Goal: Information Seeking & Learning: Learn about a topic

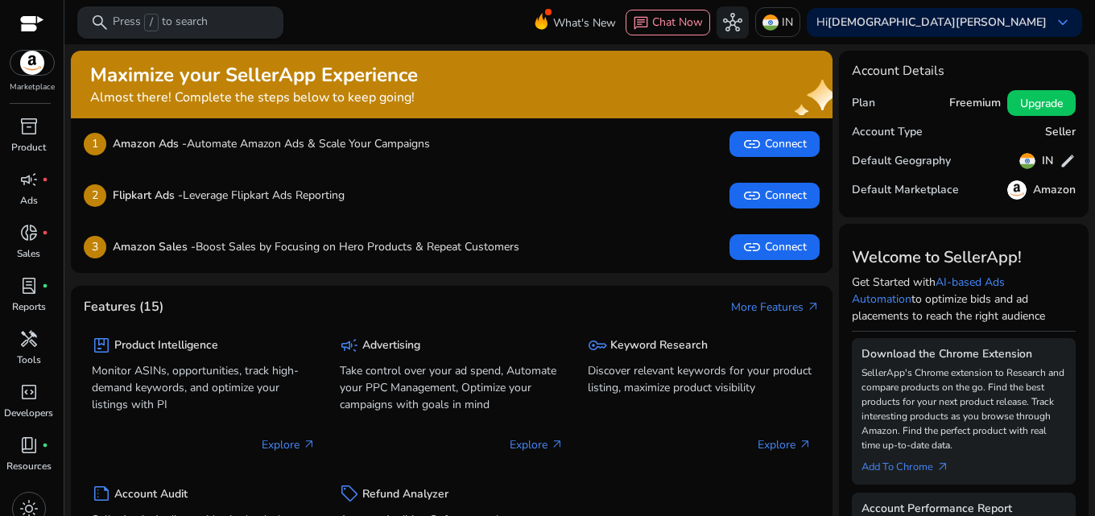
click at [134, 19] on p "Press / to search" at bounding box center [160, 23] width 95 height 18
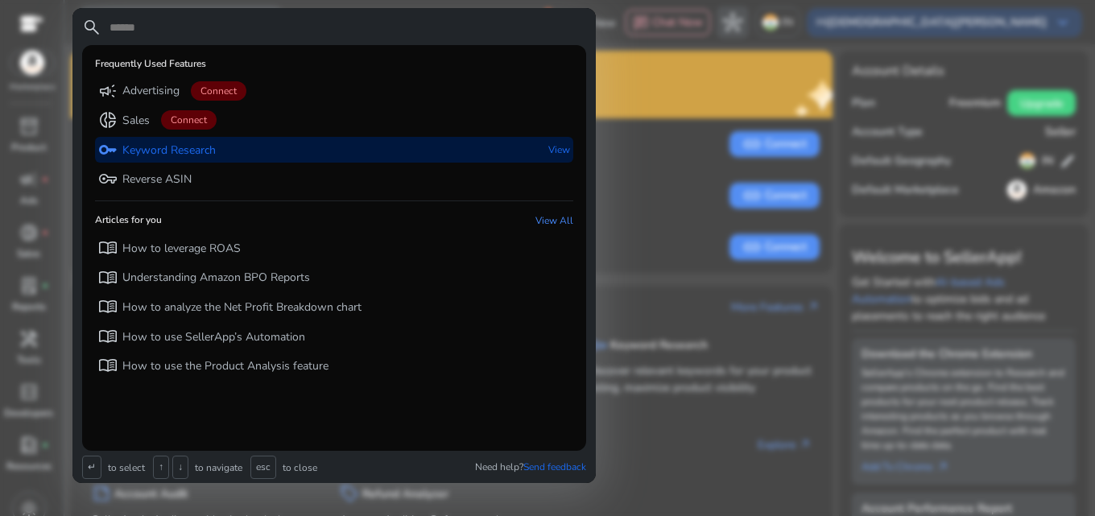
click at [153, 161] on div "key Keyword Research" at bounding box center [157, 150] width 118 height 27
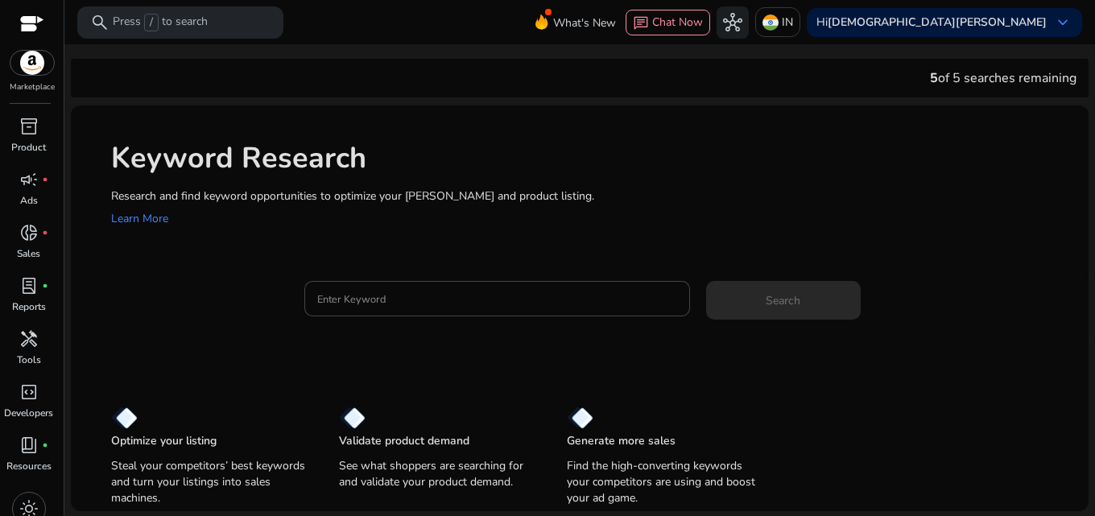
click at [394, 238] on div "Keyword Research Research and find keyword opportunities to optimize your [PERS…" at bounding box center [580, 182] width 1018 height 155
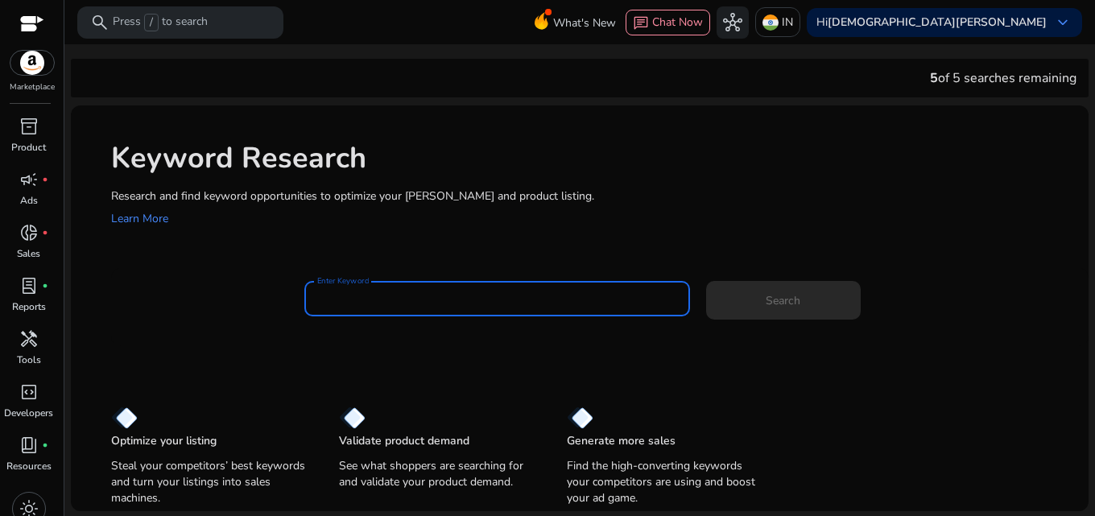
click at [375, 291] on input "Enter Keyword" at bounding box center [497, 299] width 360 height 18
paste input "**********"
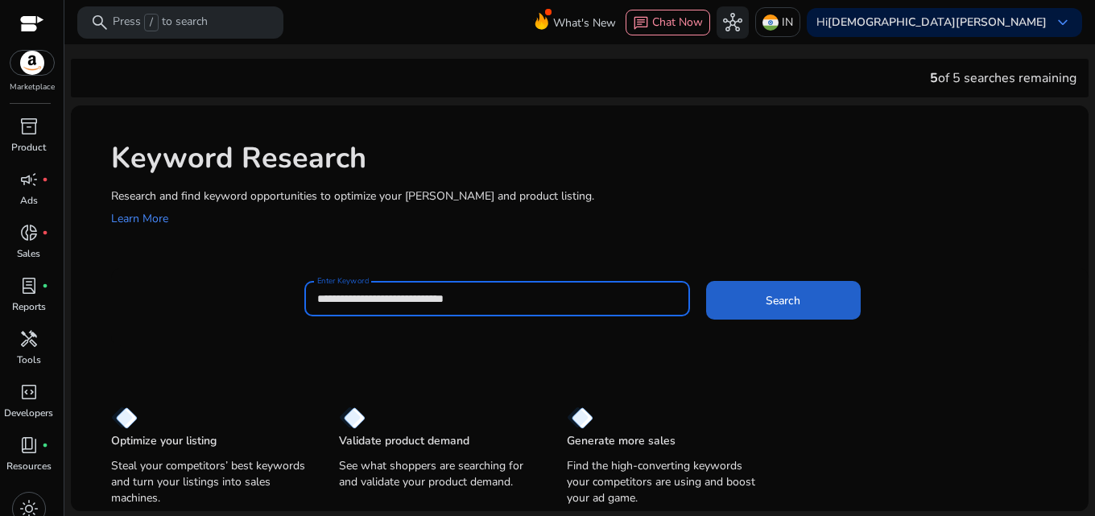
click at [713, 306] on span at bounding box center [783, 300] width 155 height 39
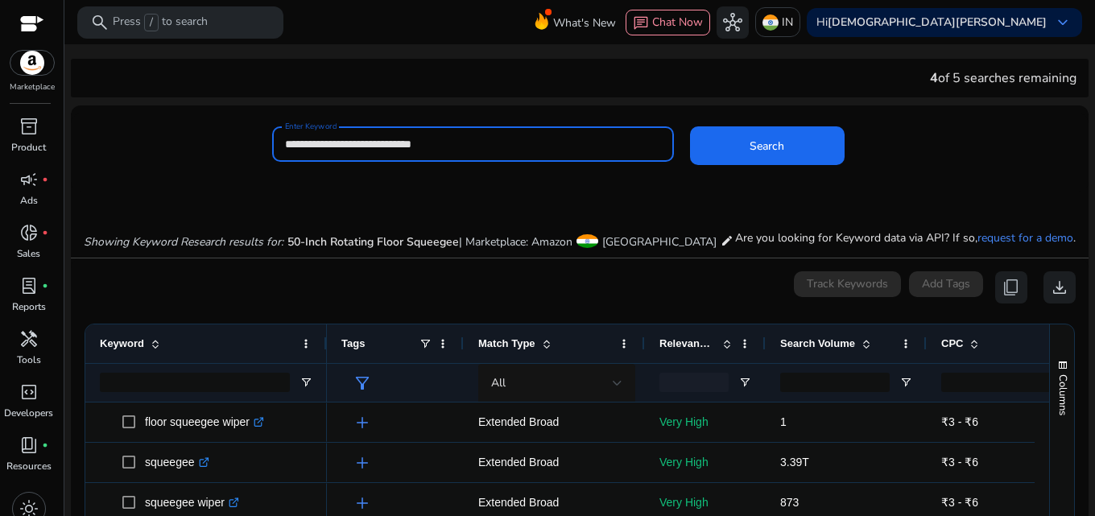
drag, startPoint x: 324, startPoint y: 143, endPoint x: 274, endPoint y: 147, distance: 50.1
click at [274, 147] on div "**********" at bounding box center [473, 143] width 402 height 35
paste input "**********"
click at [690, 126] on button "Search" at bounding box center [767, 145] width 155 height 39
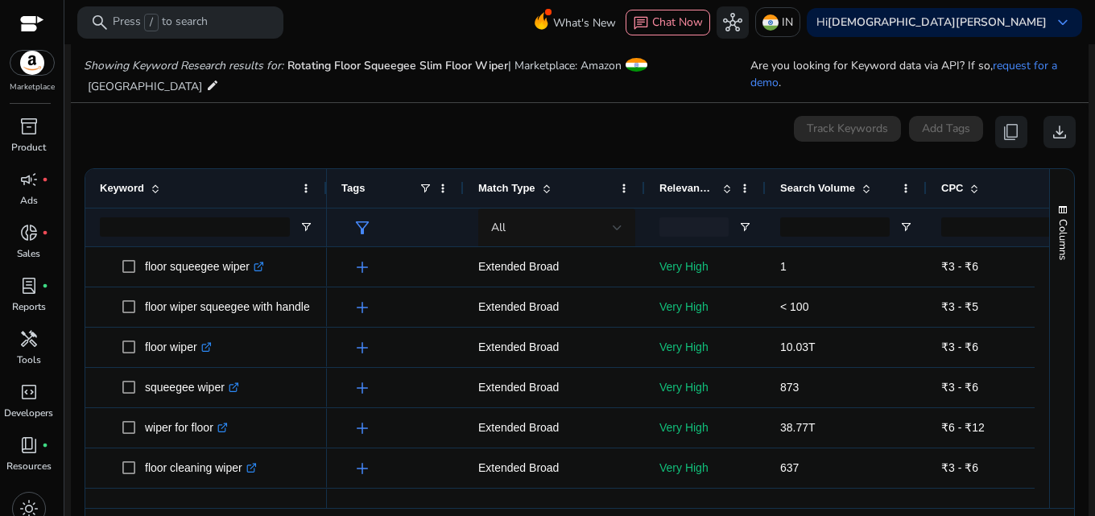
scroll to position [192, 0]
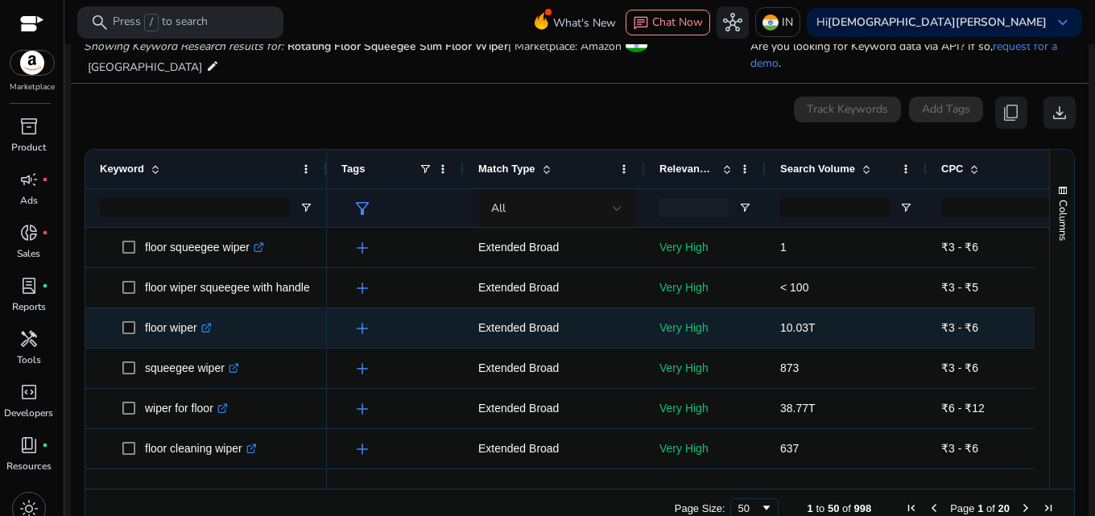
click at [209, 323] on icon ".st0{fill:#2c8af8}" at bounding box center [206, 328] width 10 height 10
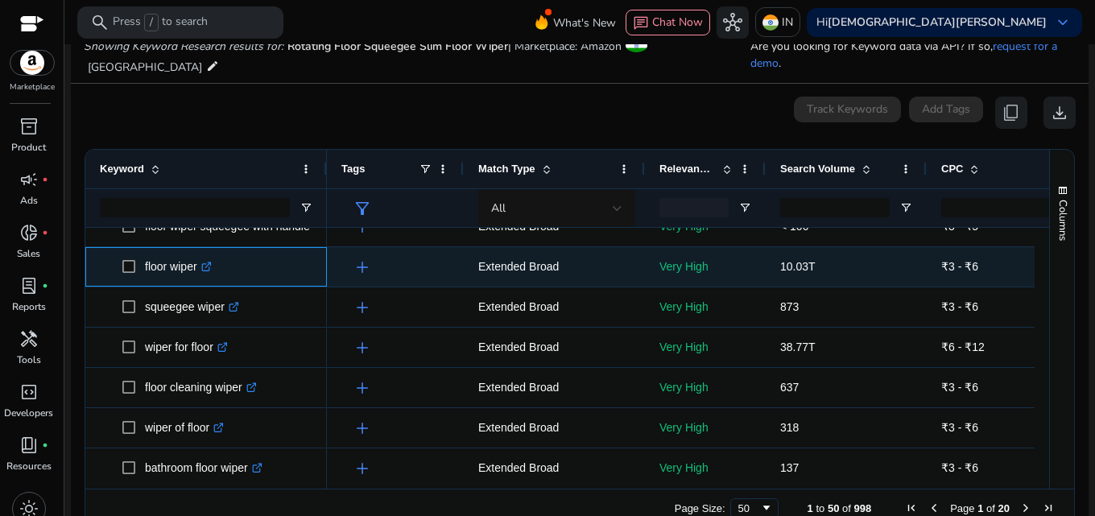
scroll to position [81, 0]
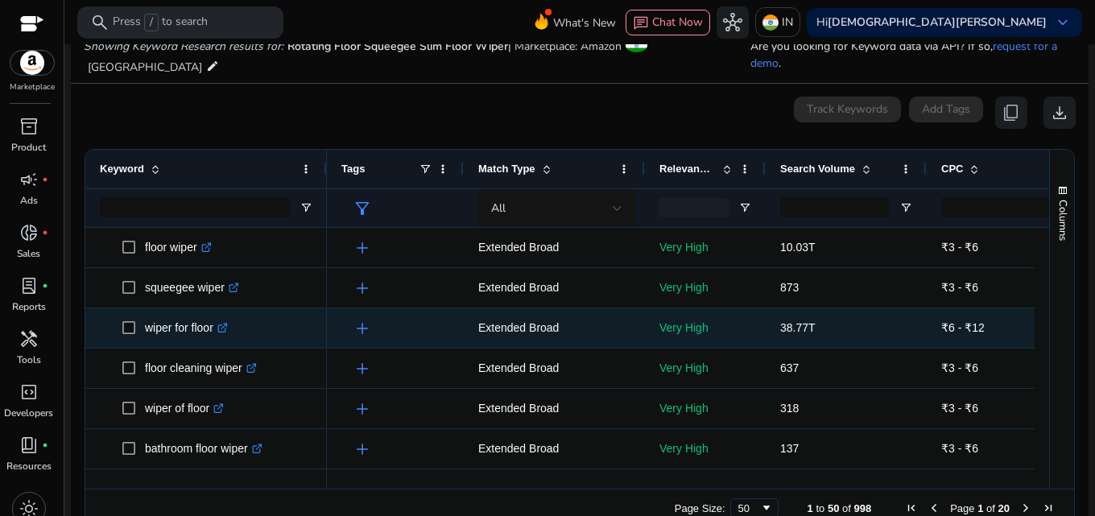
click at [228, 323] on icon ".st0{fill:#2c8af8}" at bounding box center [222, 328] width 10 height 10
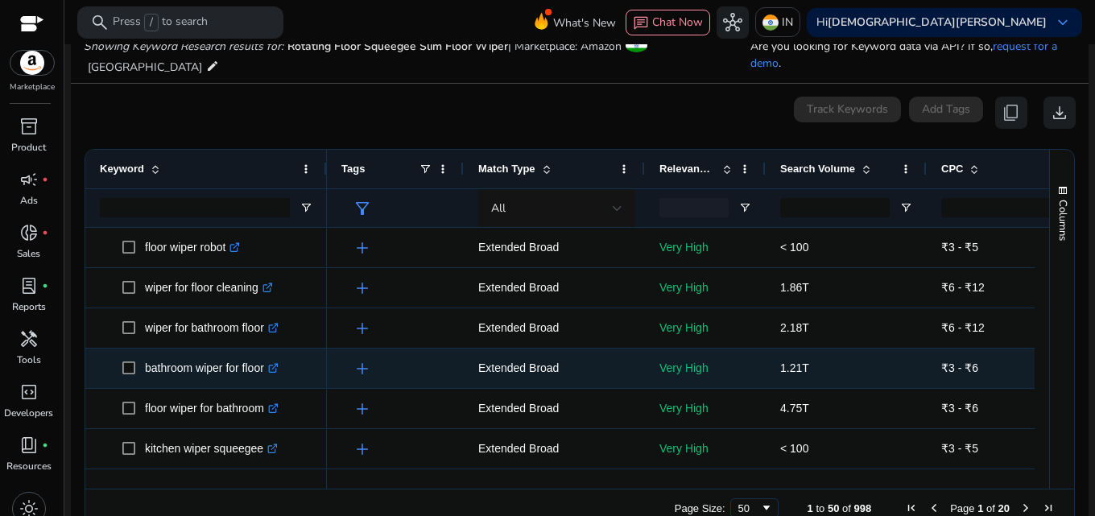
scroll to position [805, 0]
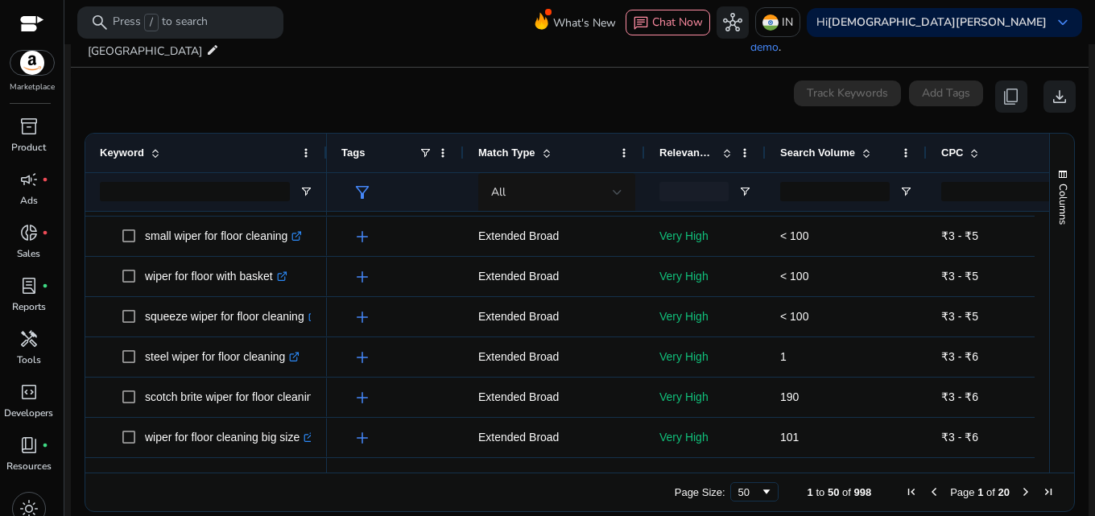
click at [1019, 486] on span "Next Page" at bounding box center [1025, 492] width 13 height 13
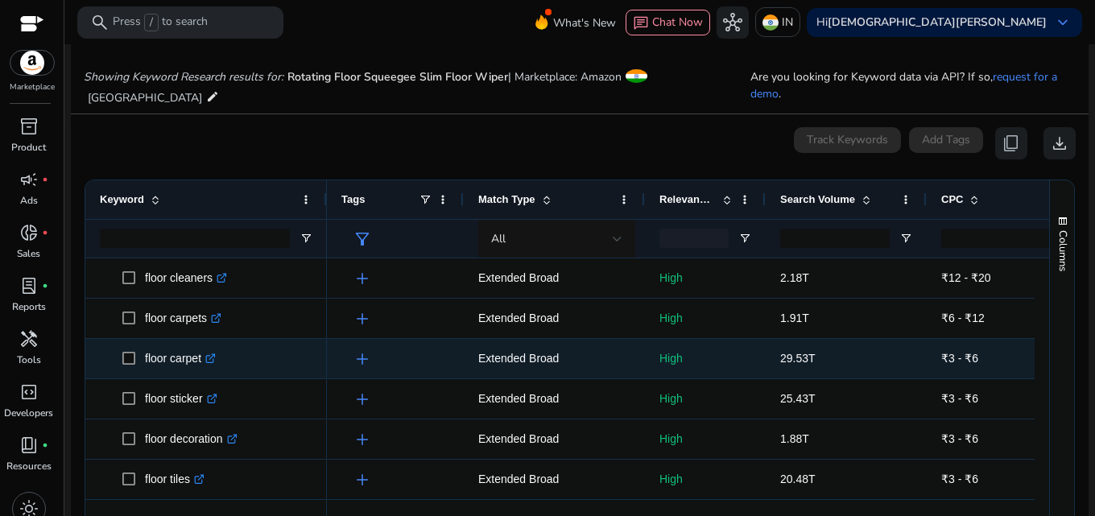
click at [214, 354] on icon at bounding box center [212, 357] width 6 height 6
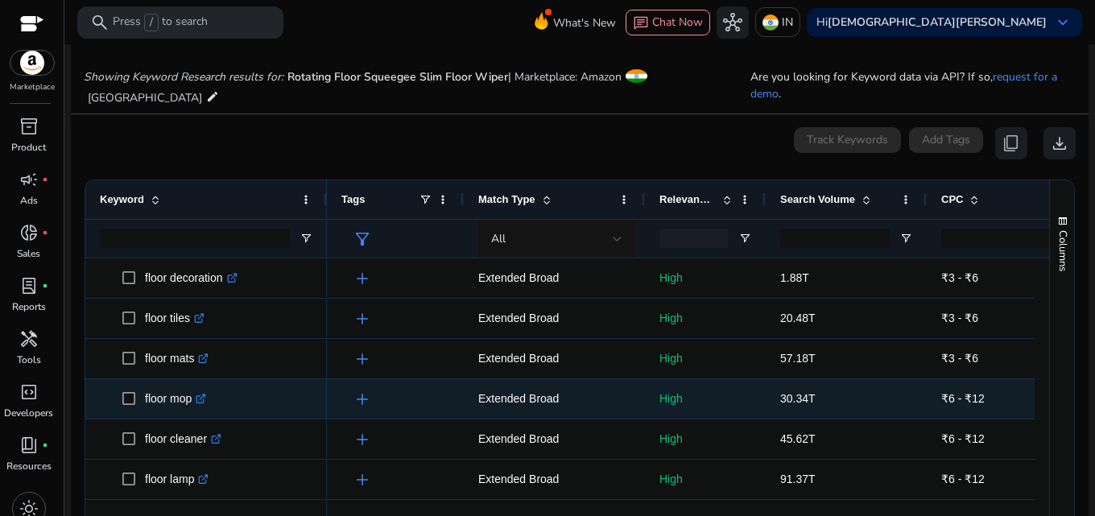
click at [201, 394] on icon ".st0{fill:#2c8af8}" at bounding box center [201, 399] width 10 height 10
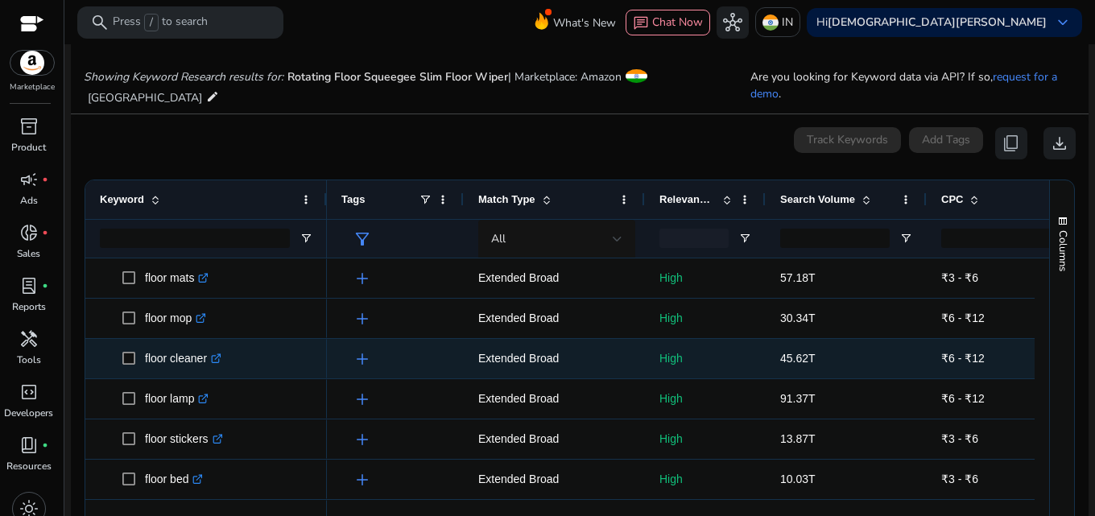
click at [221, 354] on icon at bounding box center [218, 357] width 6 height 6
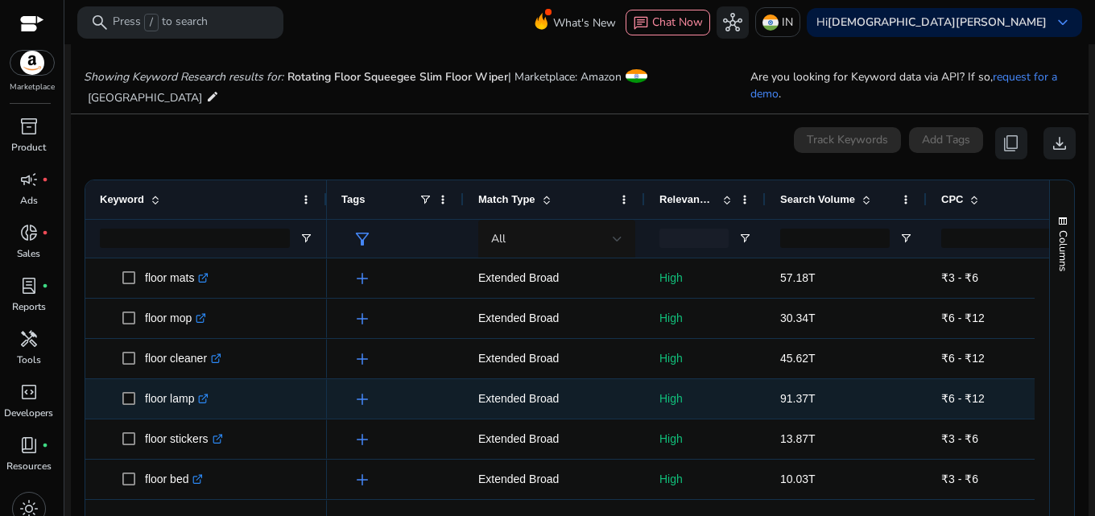
click at [209, 394] on icon ".st0{fill:#2c8af8}" at bounding box center [203, 399] width 10 height 10
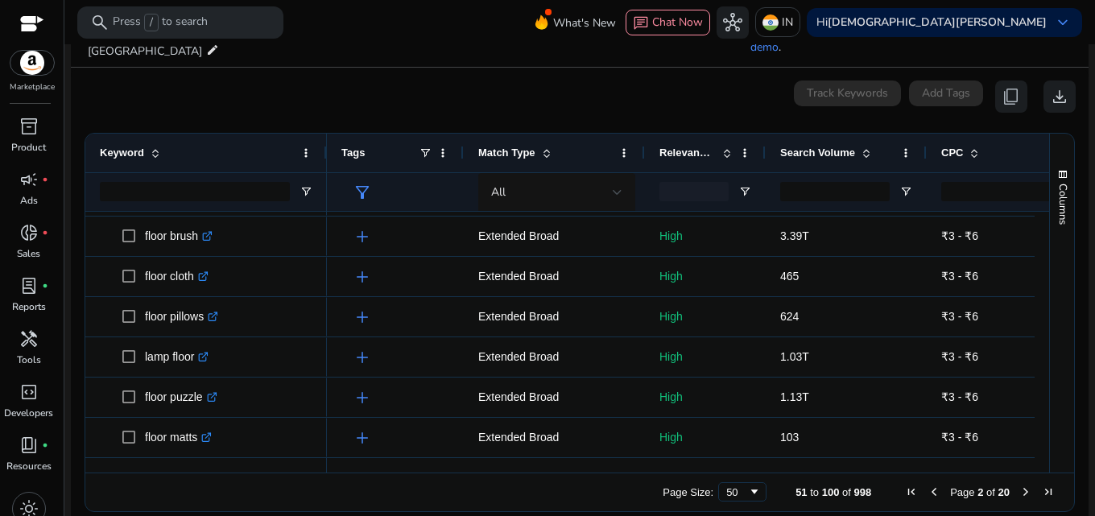
click at [935, 486] on span "Previous Page" at bounding box center [934, 492] width 13 height 13
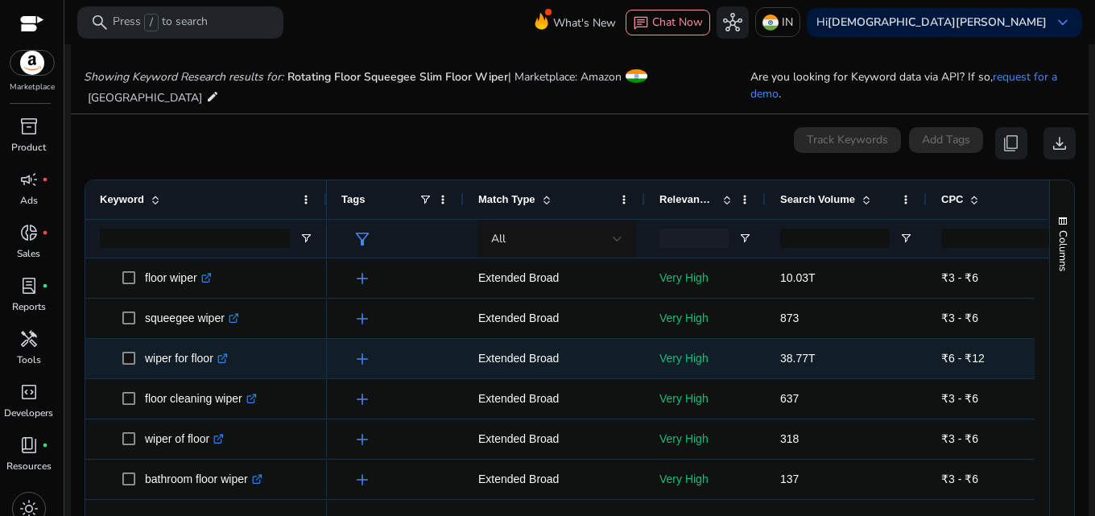
click at [153, 342] on p "wiper for floor .st0{fill:#2c8af8}" at bounding box center [186, 358] width 83 height 33
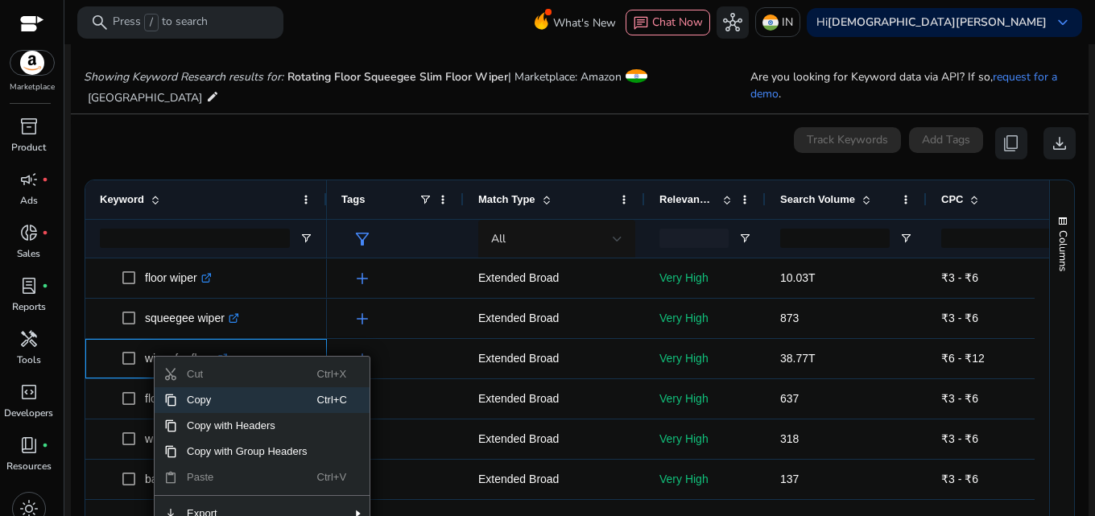
click at [188, 387] on span "Copy" at bounding box center [247, 400] width 140 height 26
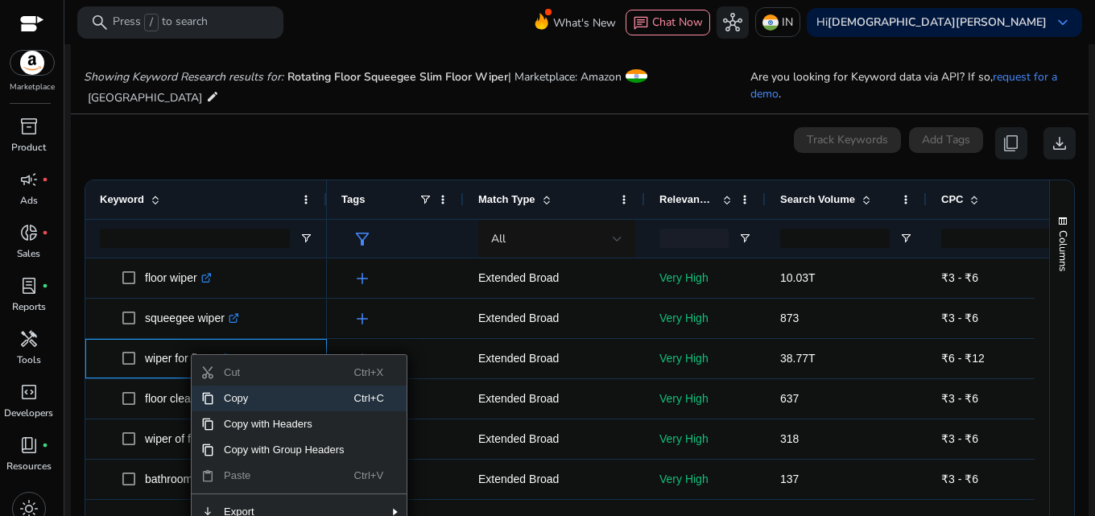
click at [209, 392] on span "Context Menu" at bounding box center [207, 398] width 13 height 13
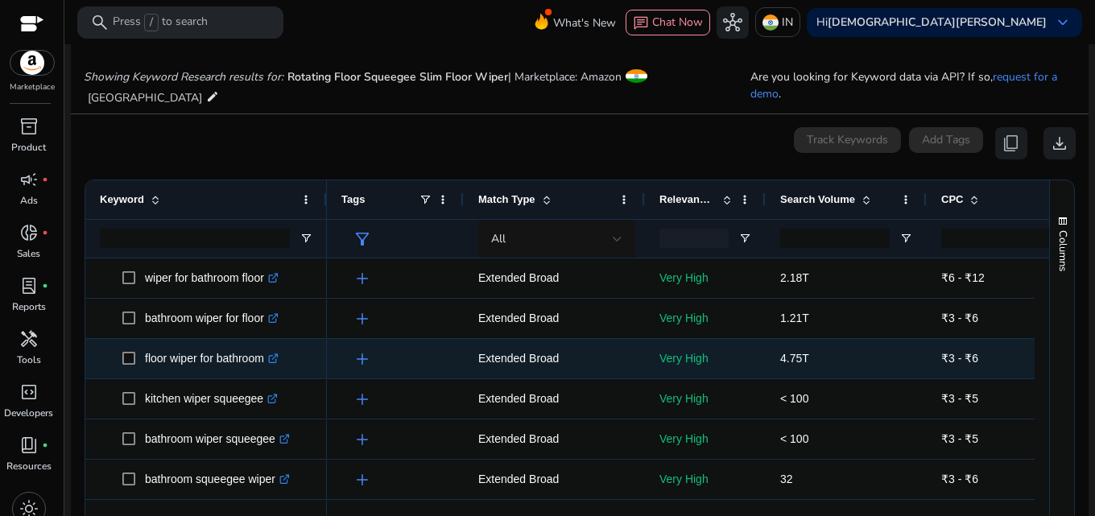
click at [167, 342] on p "floor wiper for bathroom .st0{fill:#2c8af8}" at bounding box center [212, 358] width 134 height 33
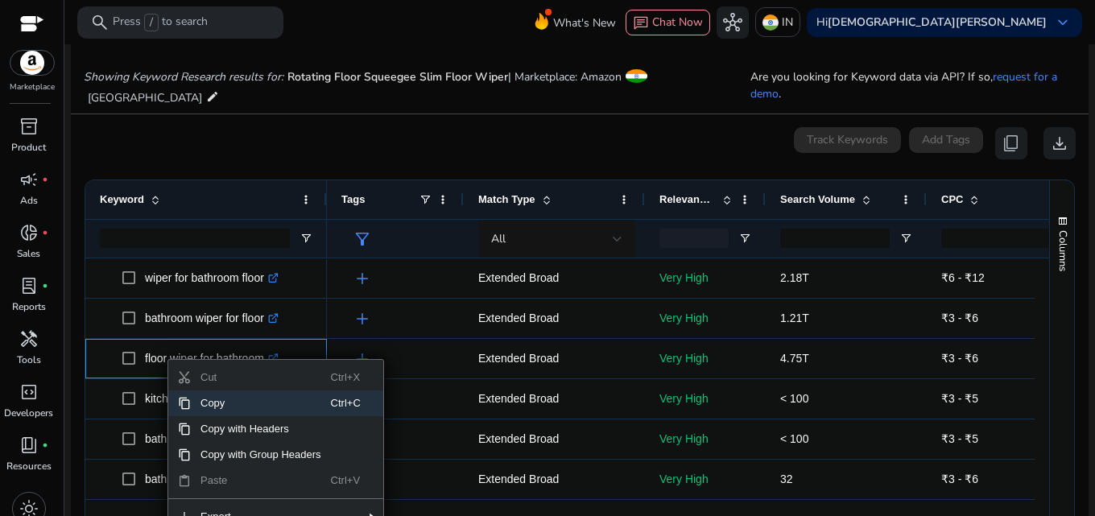
click at [184, 397] on span "Context Menu" at bounding box center [184, 403] width 13 height 13
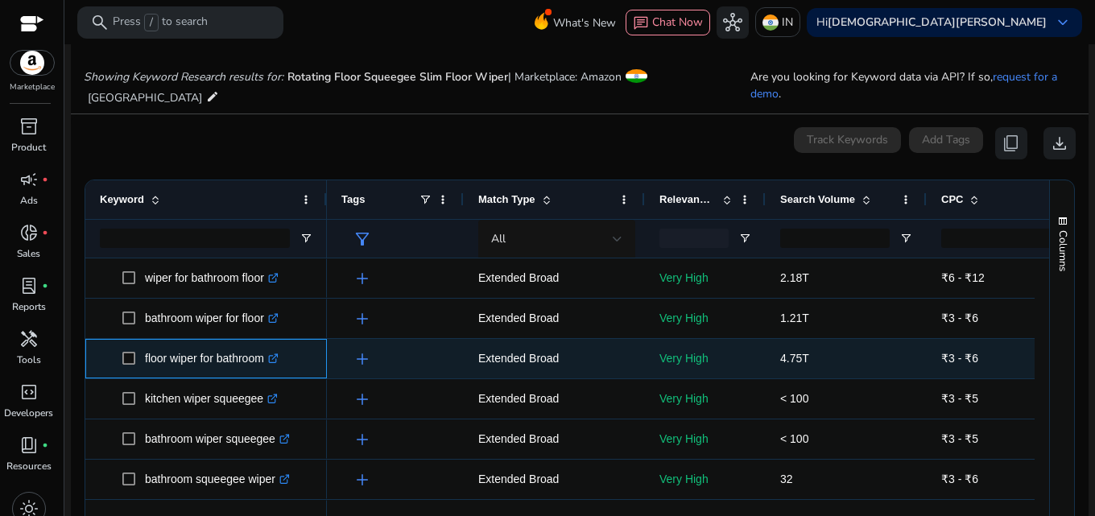
click at [296, 358] on span "floor wiper for bathroom .st0{fill:#2c8af8}" at bounding box center [217, 358] width 190 height 33
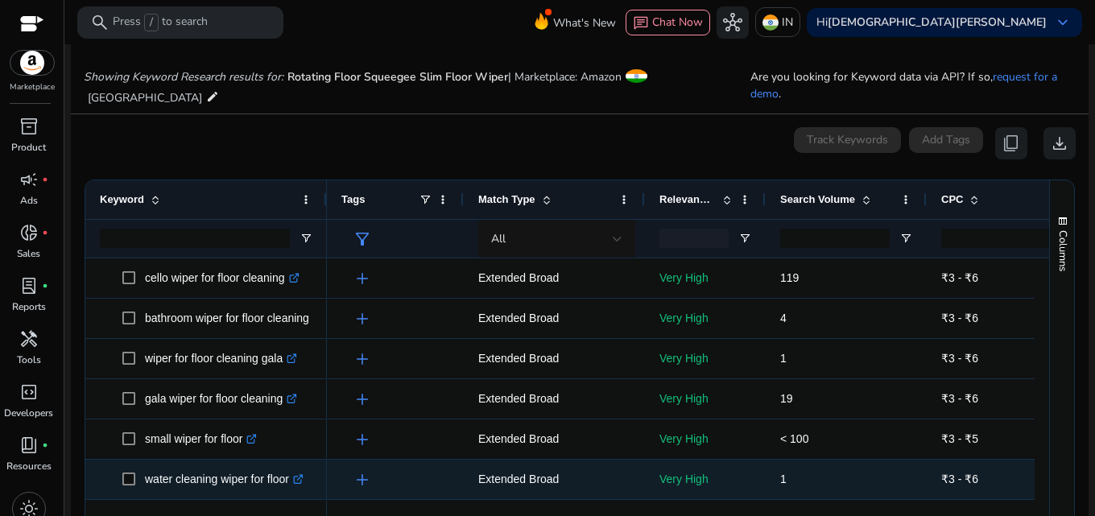
scroll to position [1611, 0]
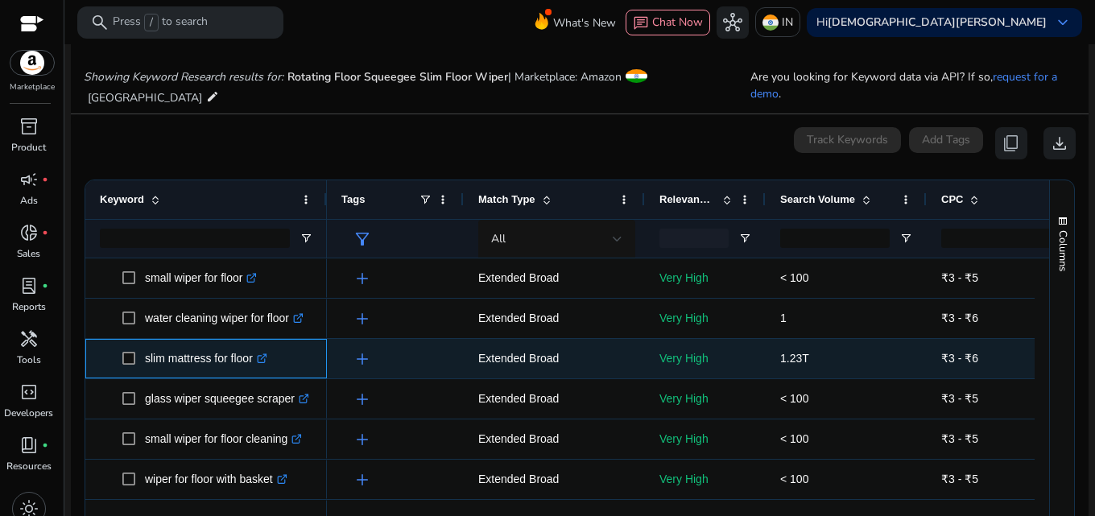
click at [265, 354] on icon ".st0{fill:#2c8af8}" at bounding box center [262, 359] width 10 height 10
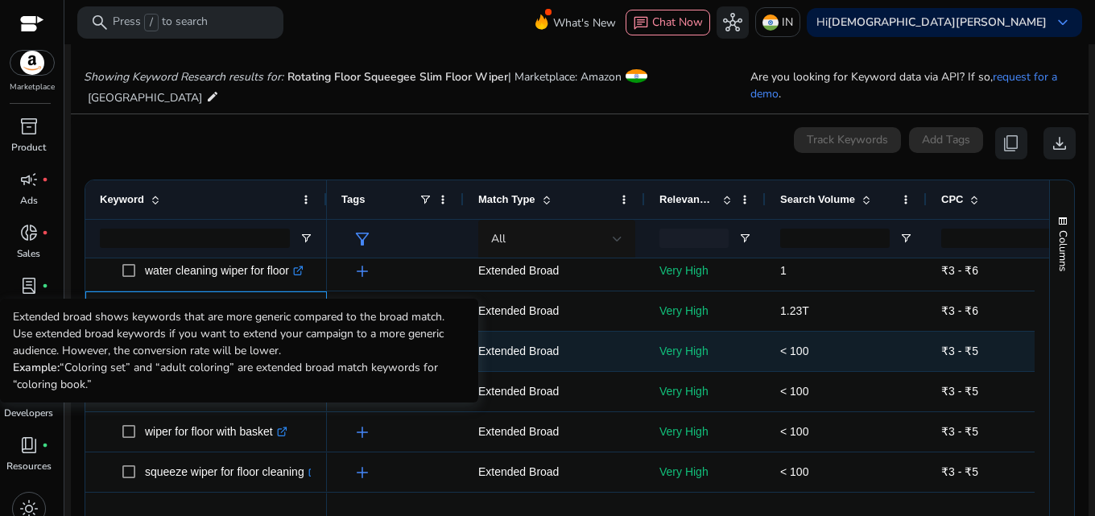
scroll to position [1691, 0]
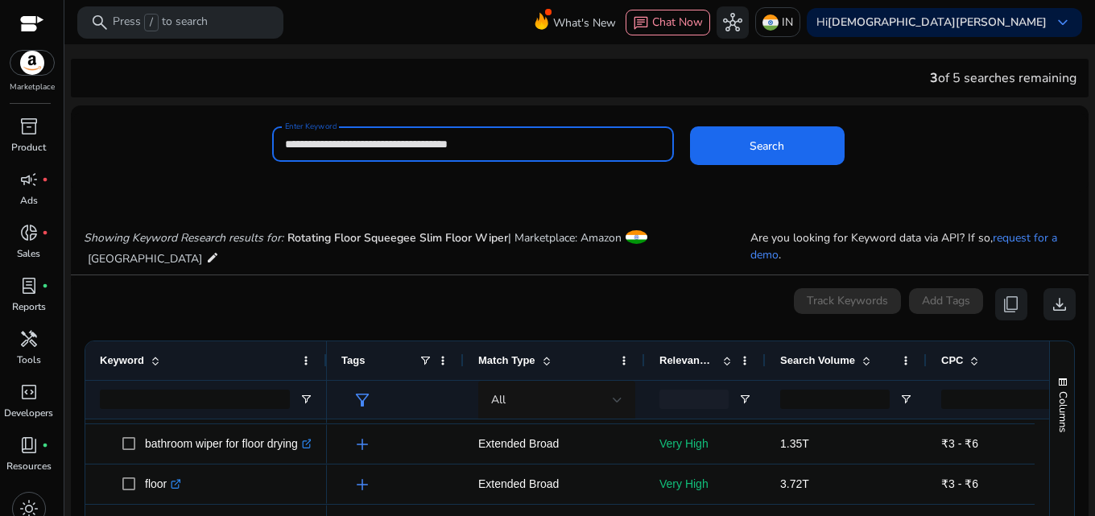
drag, startPoint x: 412, startPoint y: 145, endPoint x: 268, endPoint y: 138, distance: 143.5
click at [268, 138] on div "**********" at bounding box center [573, 152] width 1005 height 52
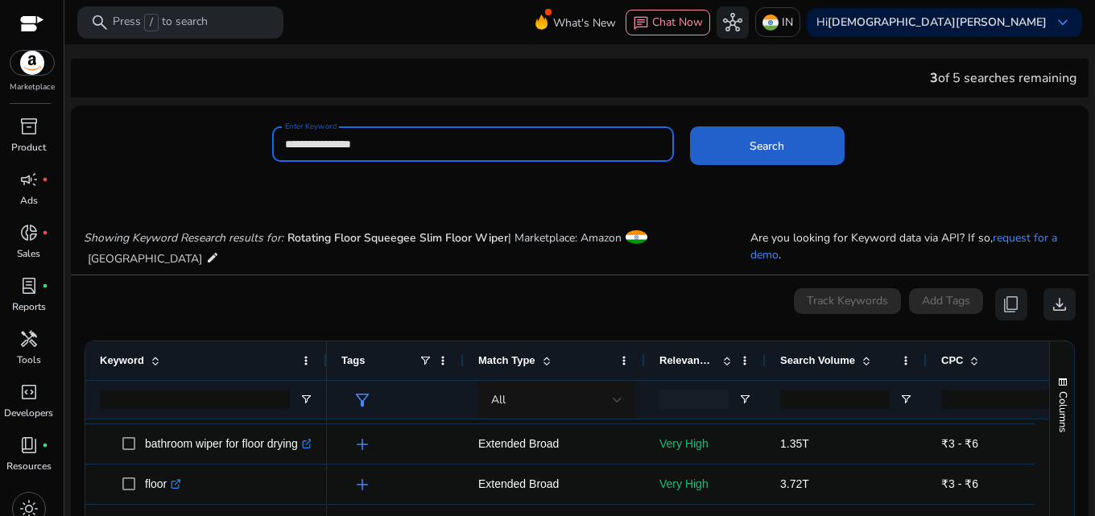
type input "**********"
click at [726, 150] on span at bounding box center [767, 145] width 155 height 39
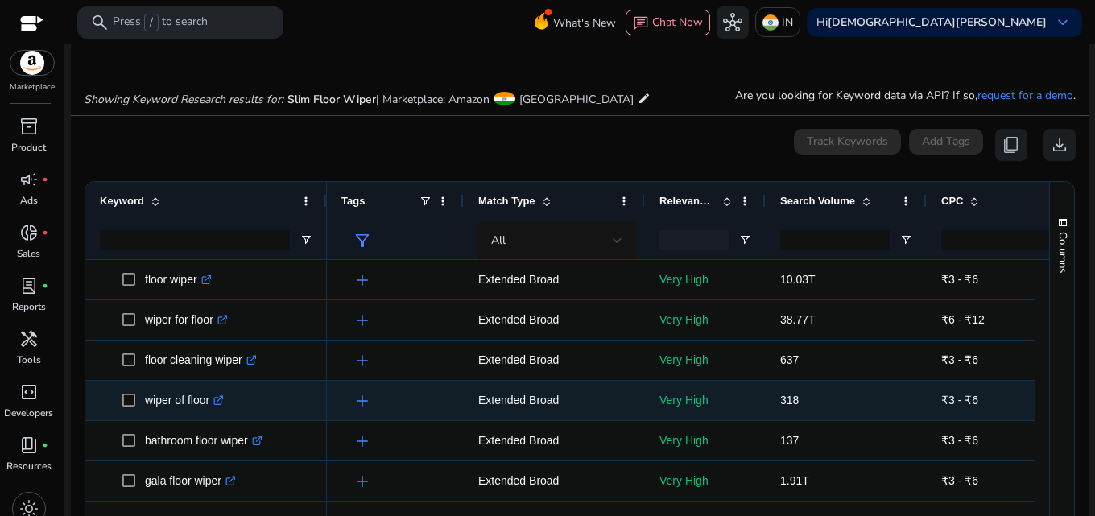
scroll to position [192, 0]
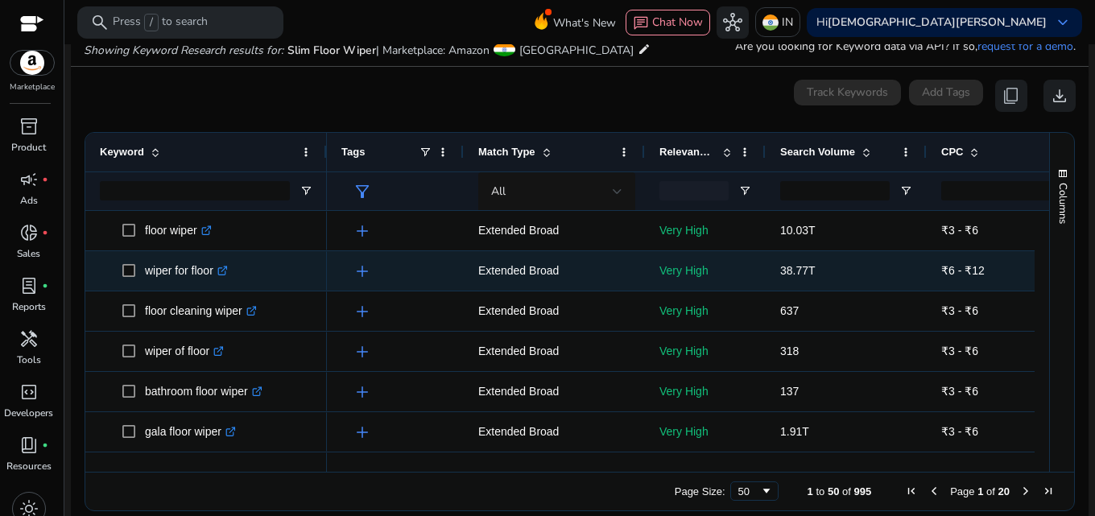
click at [227, 271] on icon ".st0{fill:#2c8af8}" at bounding box center [222, 271] width 10 height 10
click at [167, 271] on p "wiper for floor .st0{fill:#2c8af8}" at bounding box center [186, 270] width 83 height 33
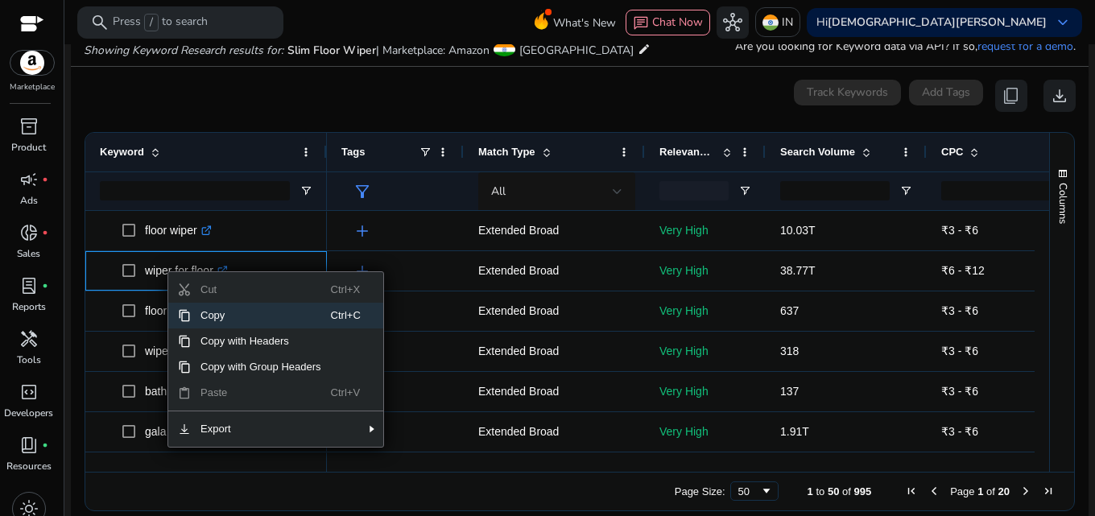
click at [205, 322] on span "Copy" at bounding box center [261, 316] width 140 height 26
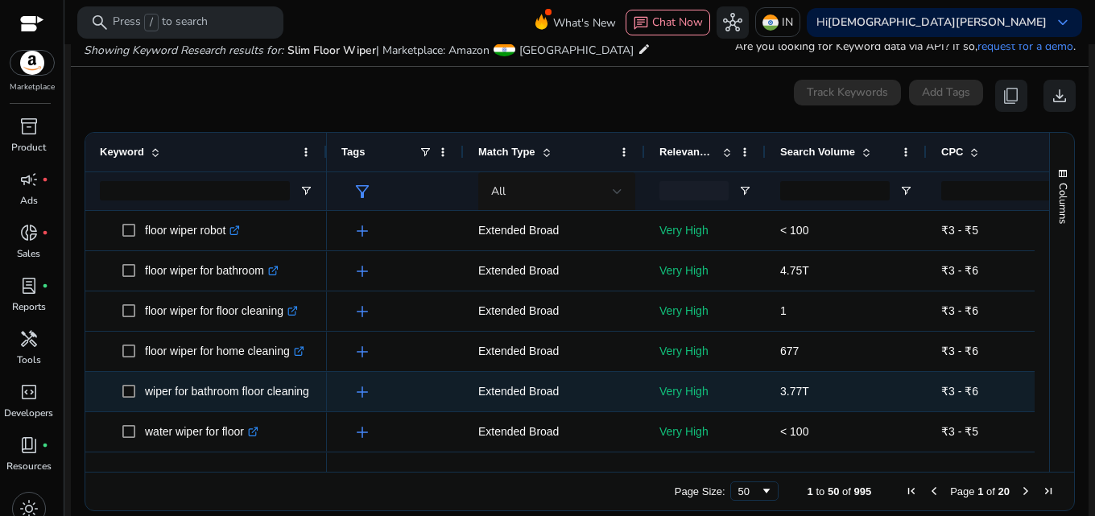
scroll to position [781, 0]
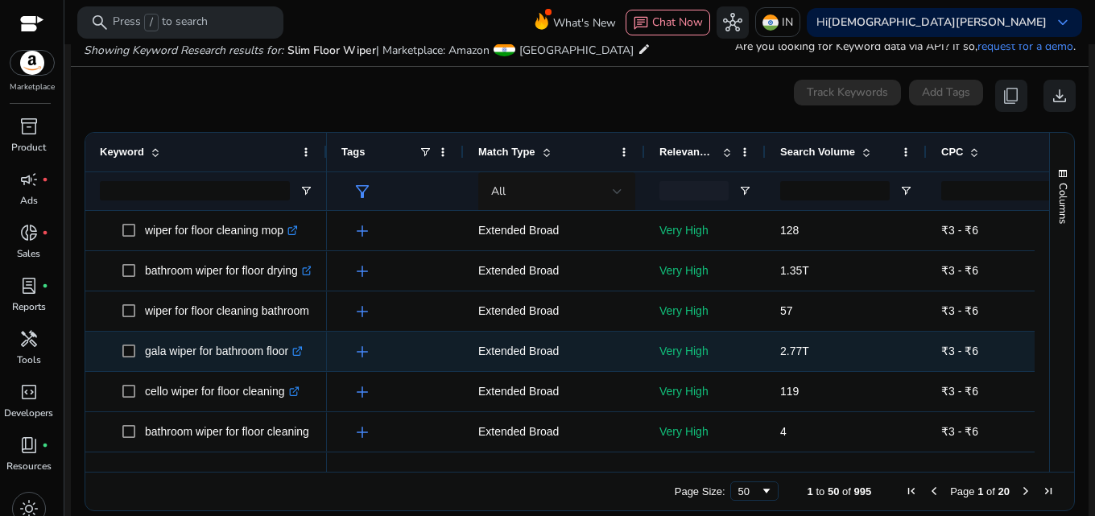
click at [303, 351] on icon ".st0{fill:#2c8af8}" at bounding box center [297, 351] width 10 height 10
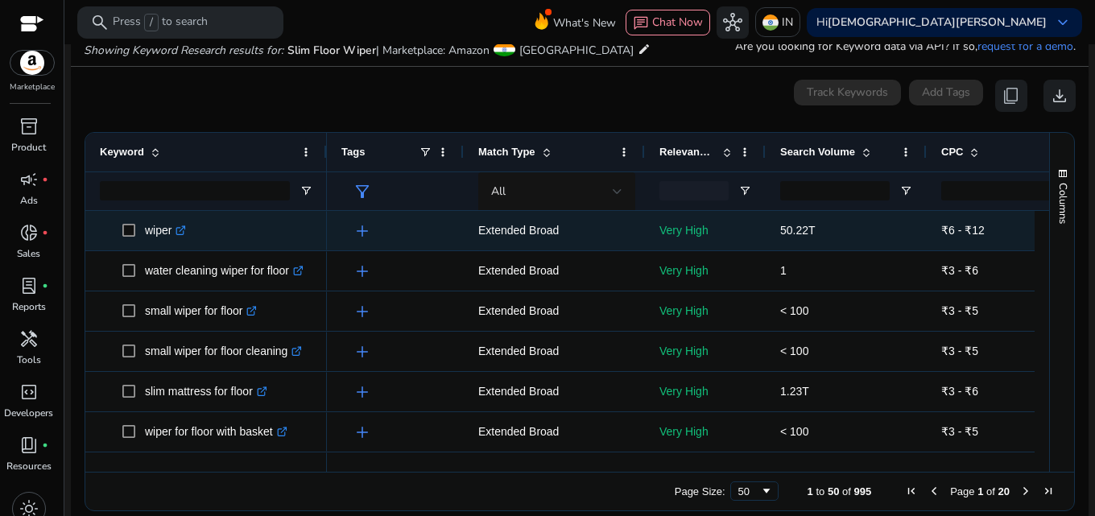
click at [183, 233] on icon ".st0{fill:#2c8af8}" at bounding box center [181, 230] width 10 height 10
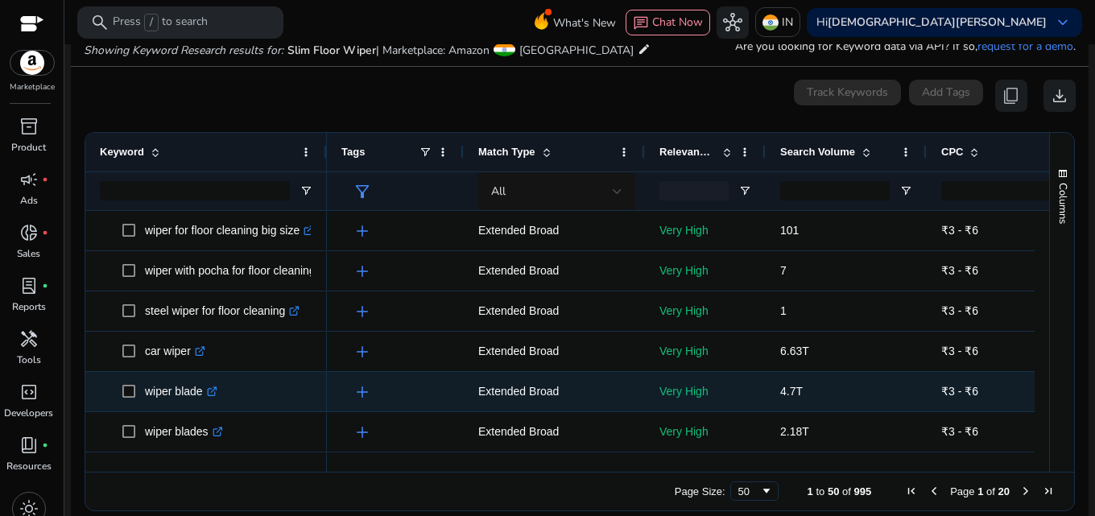
scroll to position [1742, 0]
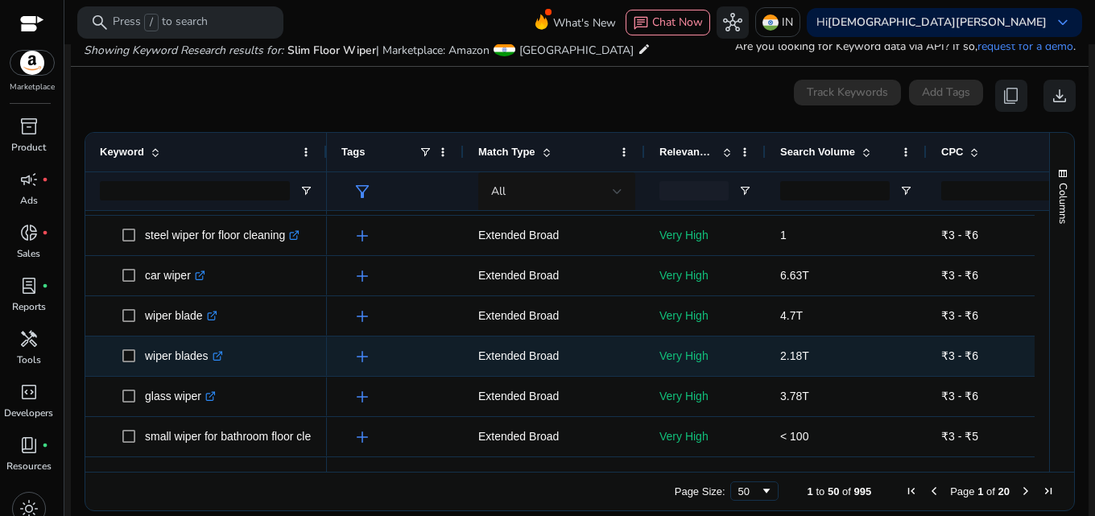
click at [213, 353] on link ".st0{fill:#2c8af8}" at bounding box center [216, 355] width 14 height 13
